Goal: Communication & Community: Answer question/provide support

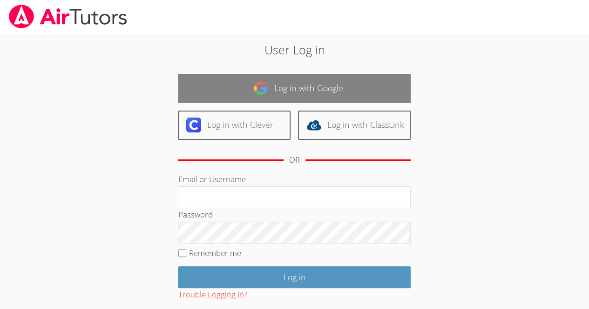
click at [318, 86] on link "Log in with Google" at bounding box center [294, 88] width 233 height 29
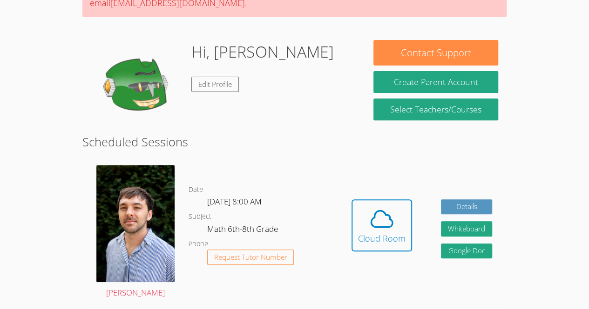
scroll to position [113, 0]
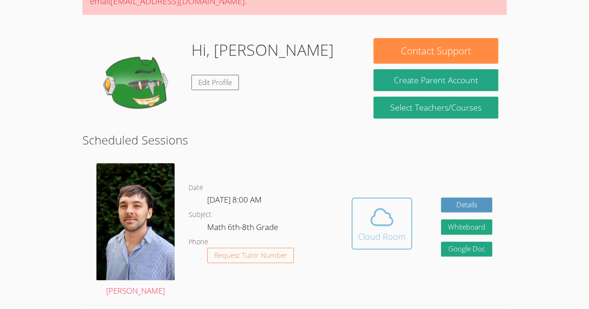
click at [368, 230] on span at bounding box center [381, 217] width 47 height 26
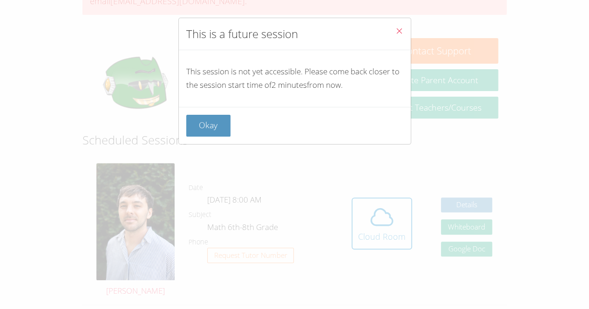
click at [395, 30] on icon "Close" at bounding box center [399, 31] width 8 height 8
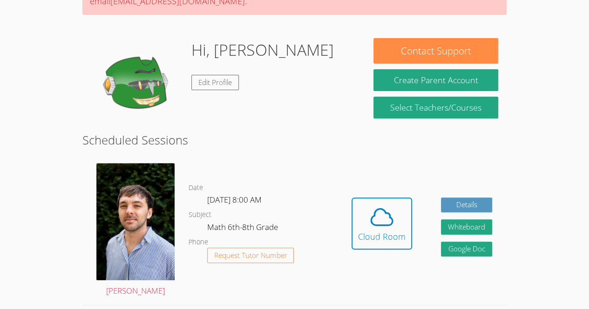
click at [4, 197] on html "Home Programs Sessions Tutors Messages Billing Logout [PERSON_NAME] Successfull…" at bounding box center [294, 41] width 589 height 309
click at [372, 243] on div "Cloud Room" at bounding box center [381, 236] width 47 height 13
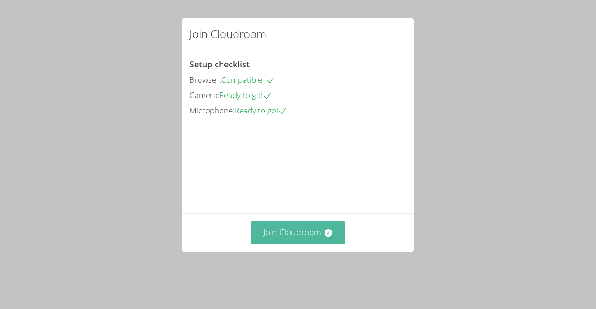
click at [298, 244] on button "Join Cloudroom" at bounding box center [297, 233] width 95 height 23
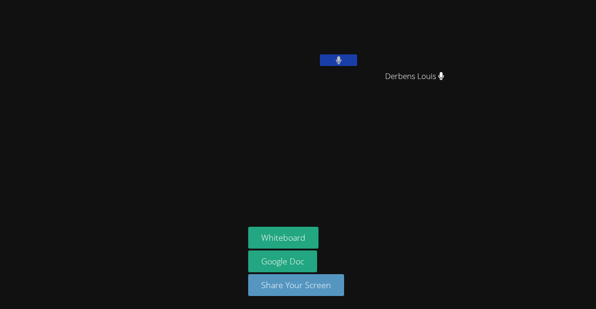
click at [391, 183] on aside "[PERSON_NAME] [PERSON_NAME] [PERSON_NAME] Whiteboard Google Doc Share Your Scre…" at bounding box center [360, 154] width 233 height 309
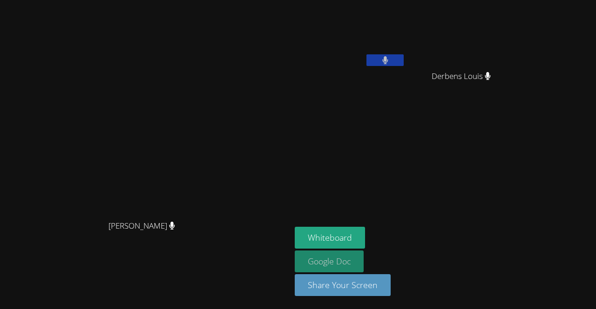
click at [363, 258] on link "Google Doc" at bounding box center [329, 262] width 69 height 22
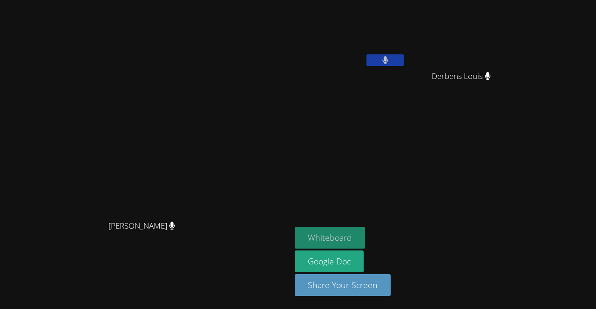
click at [365, 238] on button "Whiteboard" at bounding box center [330, 238] width 70 height 22
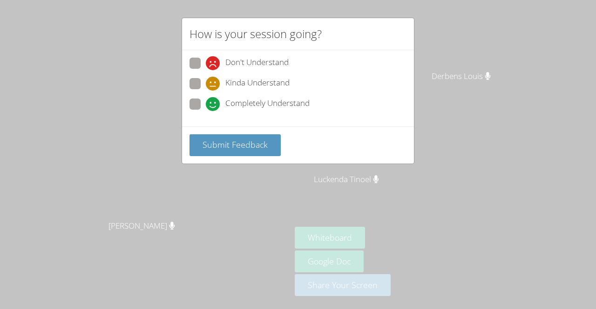
click at [206, 111] on span at bounding box center [206, 111] width 0 height 0
click at [206, 101] on input "Completely Understand" at bounding box center [210, 103] width 8 height 8
radio input "true"
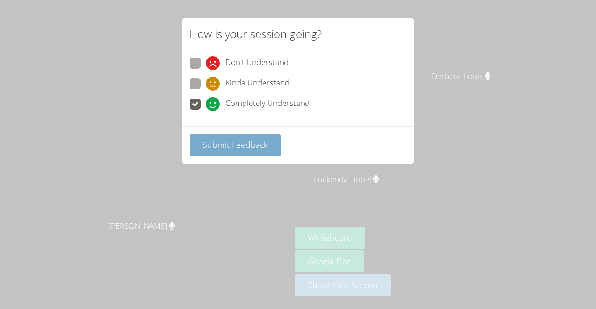
click at [216, 148] on span "Submit Feedback" at bounding box center [234, 144] width 65 height 11
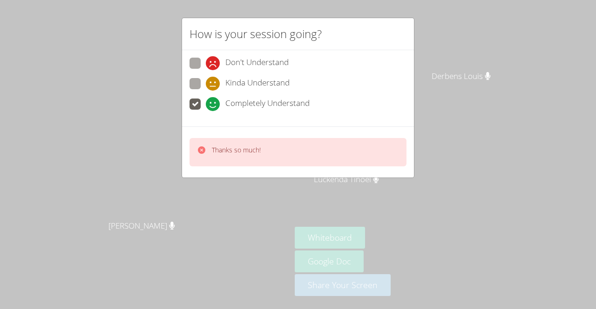
click at [142, 183] on div "How is your session going? Don't Understand Kinda Understand Completely Underst…" at bounding box center [298, 154] width 596 height 309
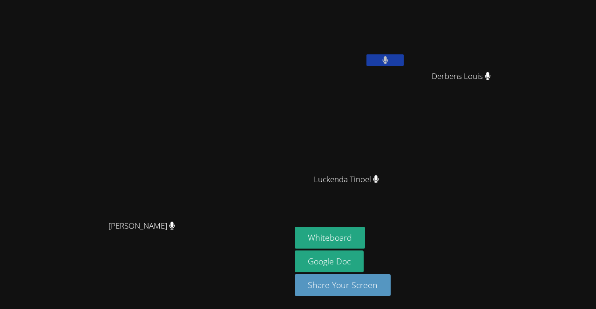
click at [389, 54] on button at bounding box center [384, 60] width 37 height 12
click at [390, 63] on icon at bounding box center [385, 60] width 10 height 8
